Goal: Information Seeking & Learning: Learn about a topic

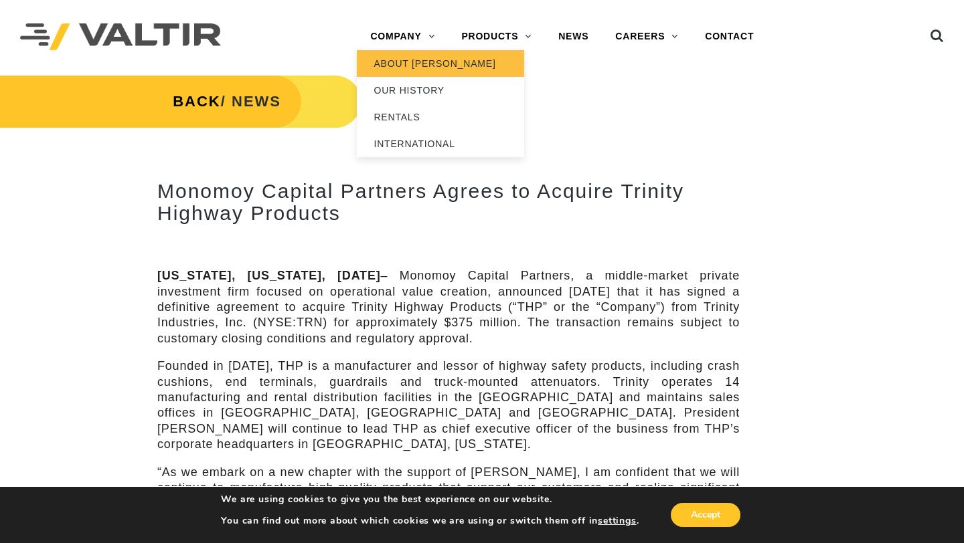
click at [401, 62] on link "ABOUT [PERSON_NAME]" at bounding box center [440, 63] width 167 height 27
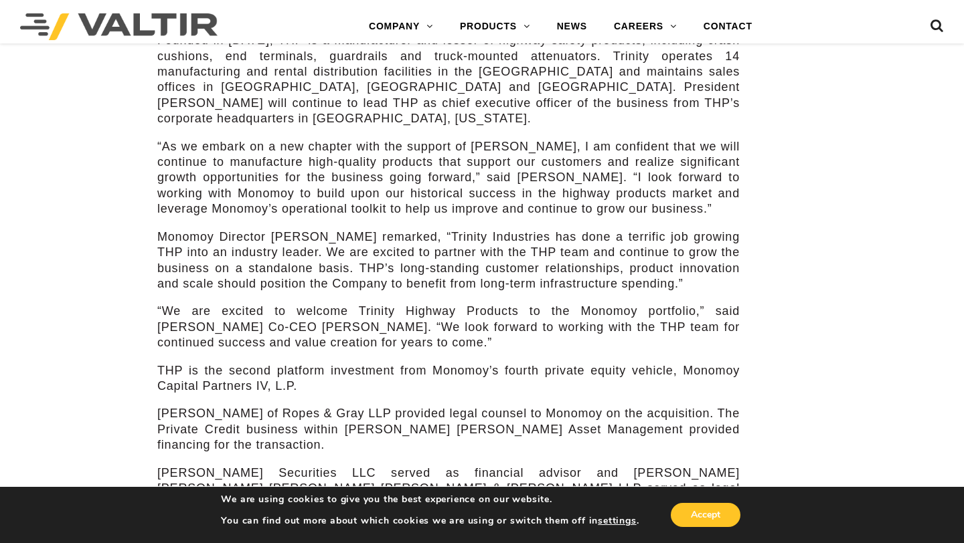
scroll to position [327, 0]
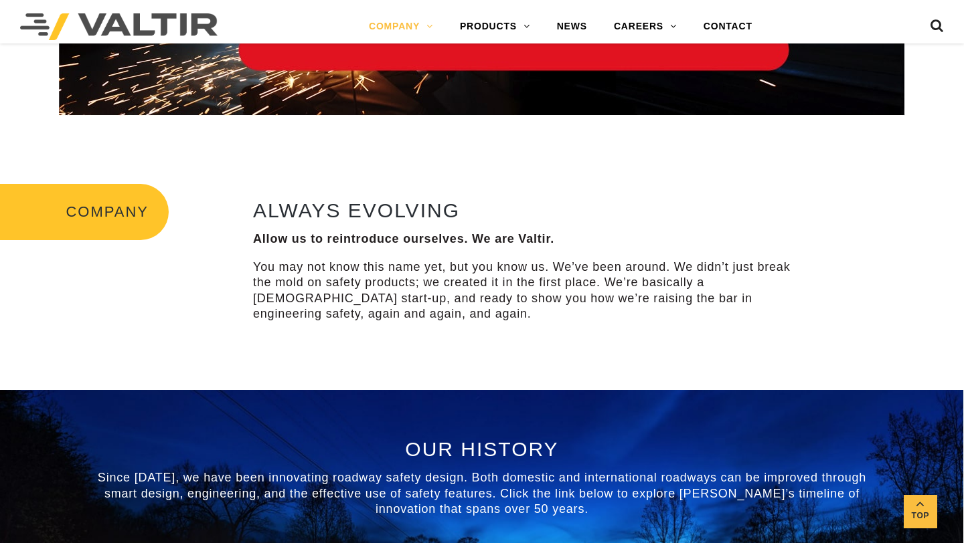
scroll to position [294, 0]
